Goal: Information Seeking & Learning: Check status

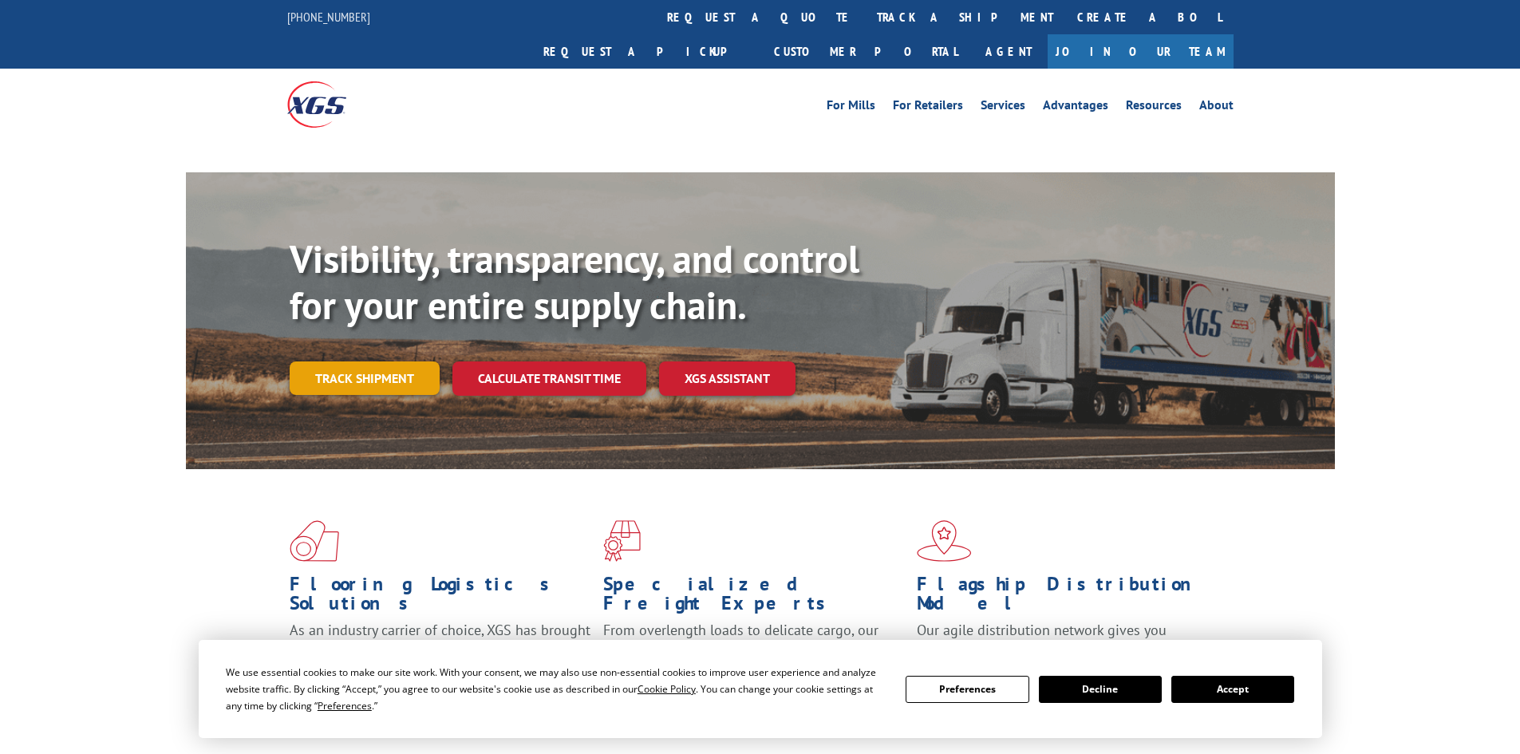
click at [389, 361] on link "Track shipment" at bounding box center [365, 378] width 150 height 34
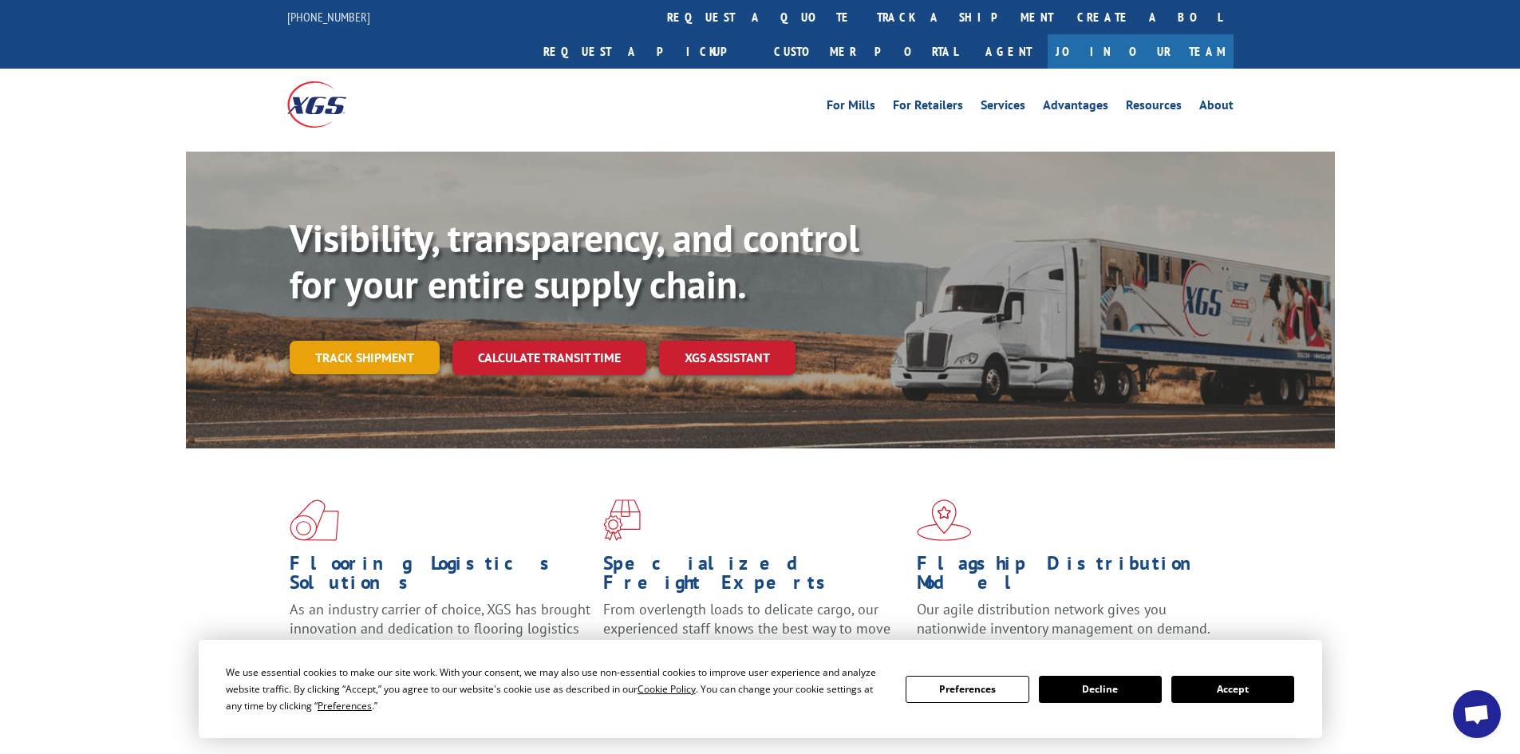
click at [379, 341] on link "Track shipment" at bounding box center [365, 358] width 150 height 34
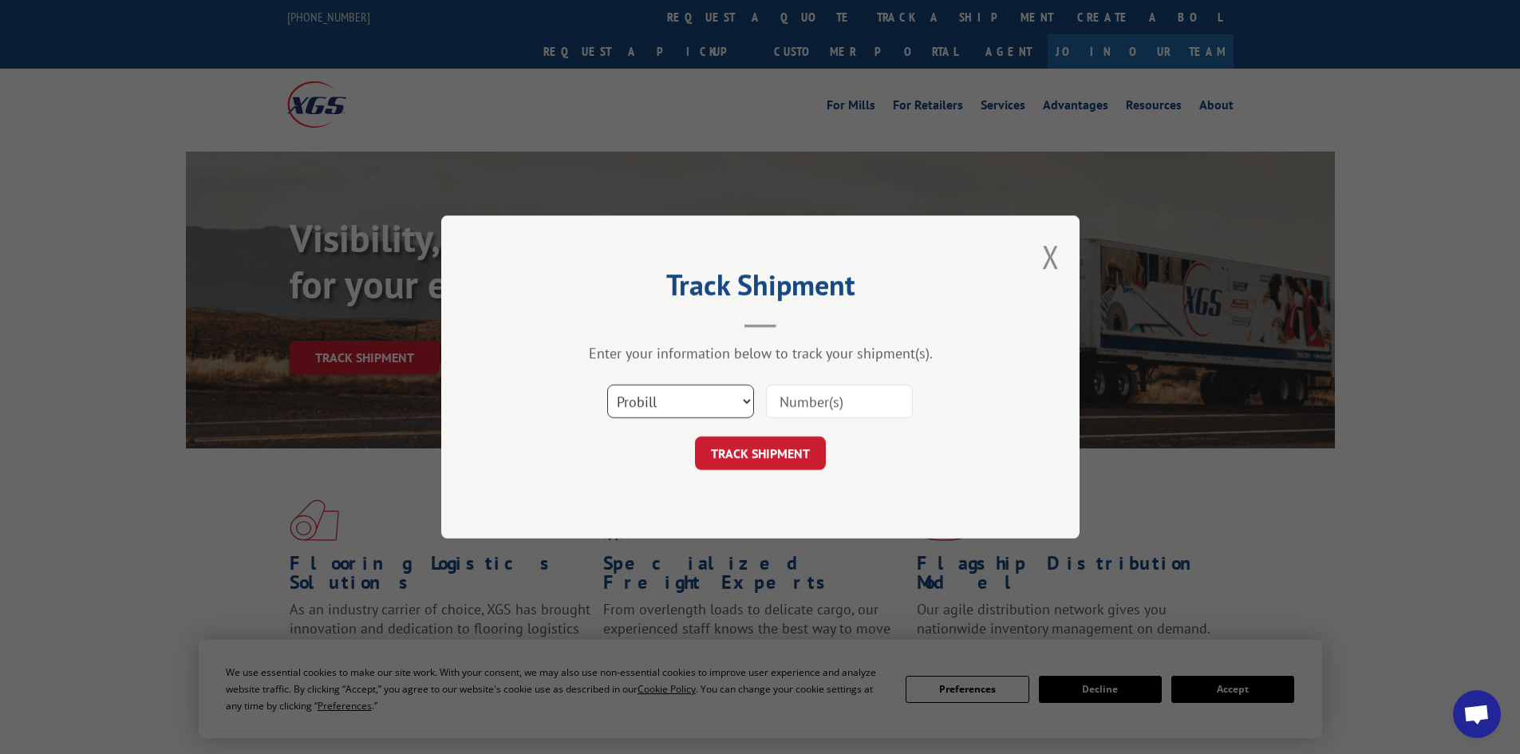
click at [692, 400] on select "Select category... Probill BOL PO" at bounding box center [680, 402] width 147 height 34
click at [607, 385] on select "Select category... Probill BOL PO" at bounding box center [680, 402] width 147 height 34
click at [682, 409] on select "Select category... Probill BOL PO" at bounding box center [680, 402] width 147 height 34
select select "probill"
click at [607, 385] on select "Select category... Probill BOL PO" at bounding box center [680, 402] width 147 height 34
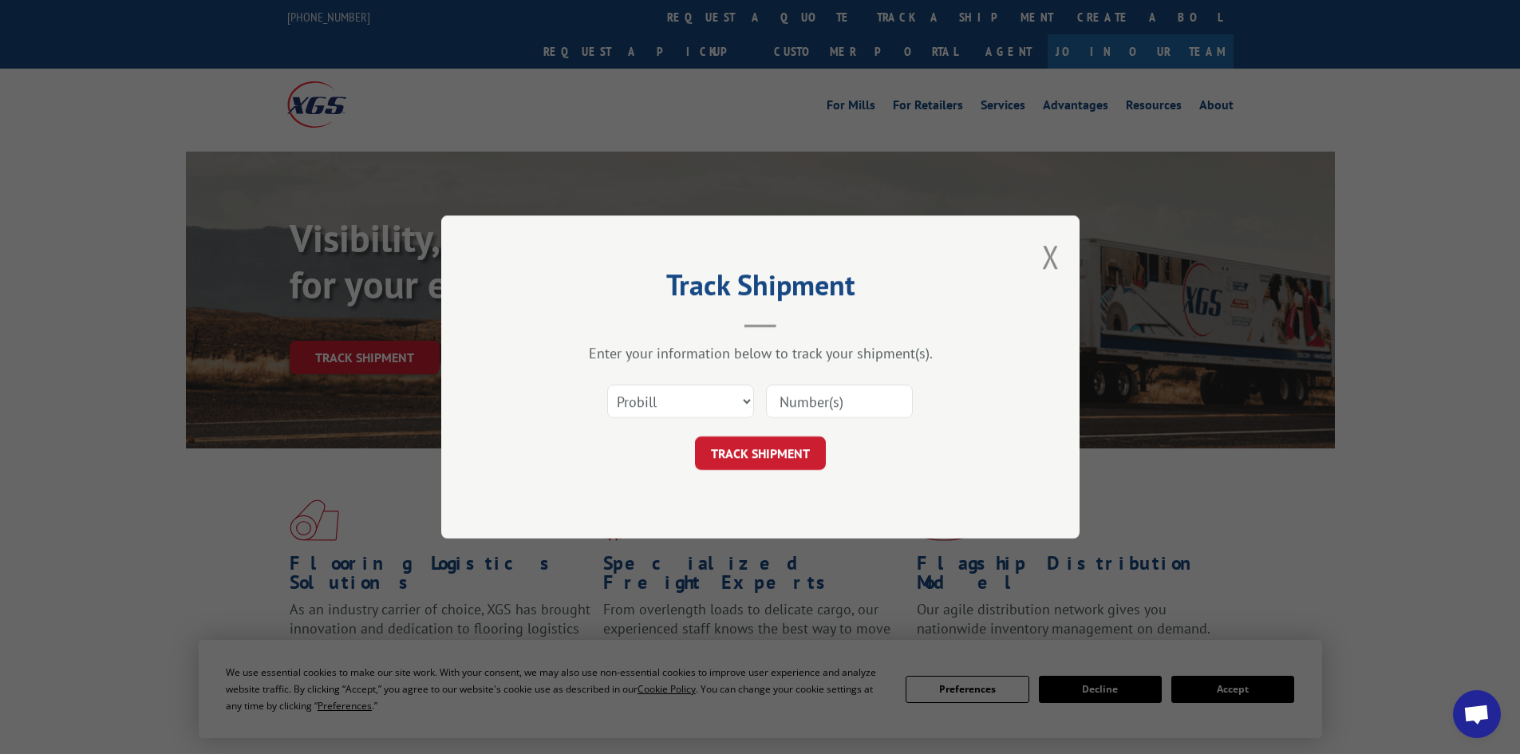
click at [840, 404] on input at bounding box center [839, 402] width 147 height 34
paste input "17341943"
type input "17341943"
click at [788, 459] on button "TRACK SHIPMENT" at bounding box center [760, 453] width 131 height 34
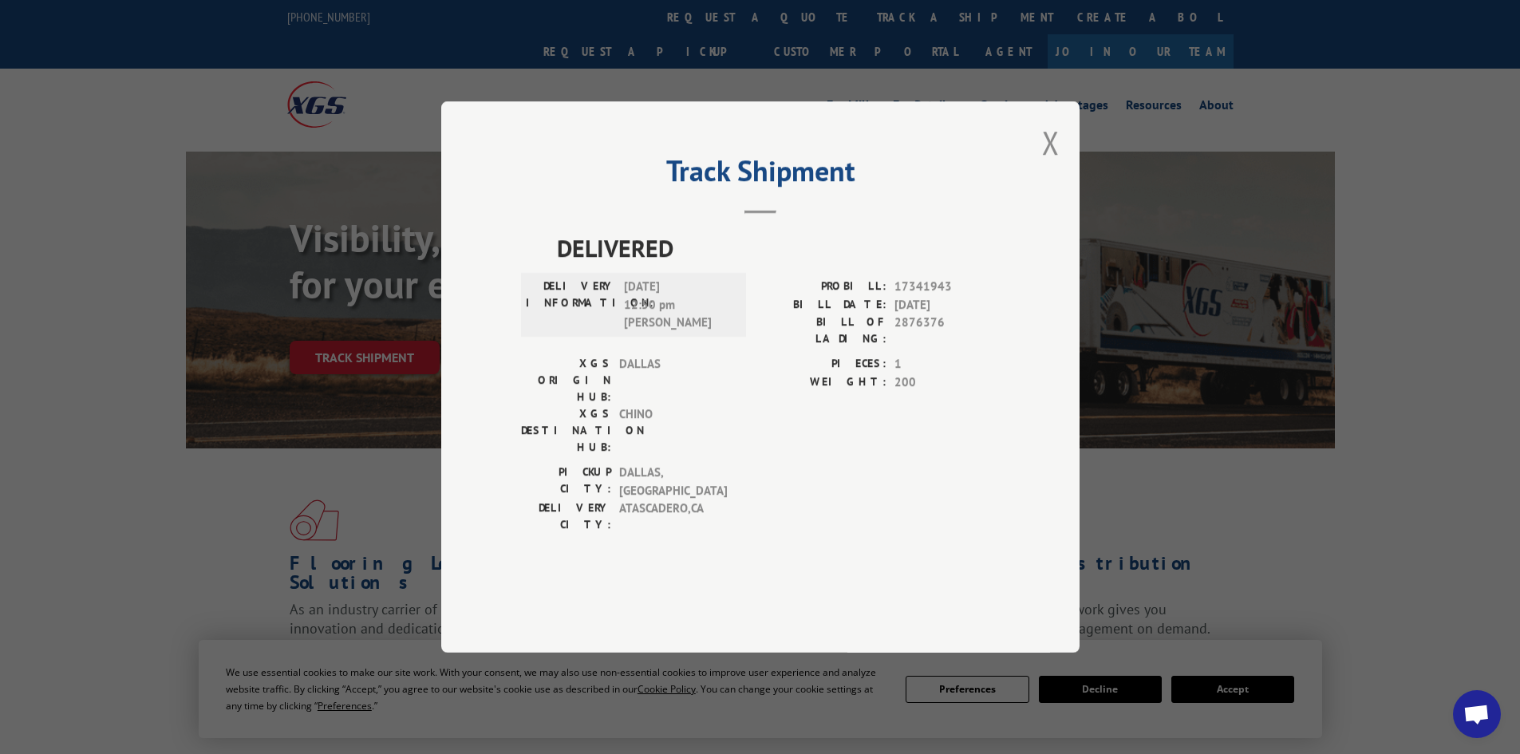
click at [626, 436] on span "CHINO" at bounding box center [673, 430] width 108 height 50
